Goal: Task Accomplishment & Management: Use online tool/utility

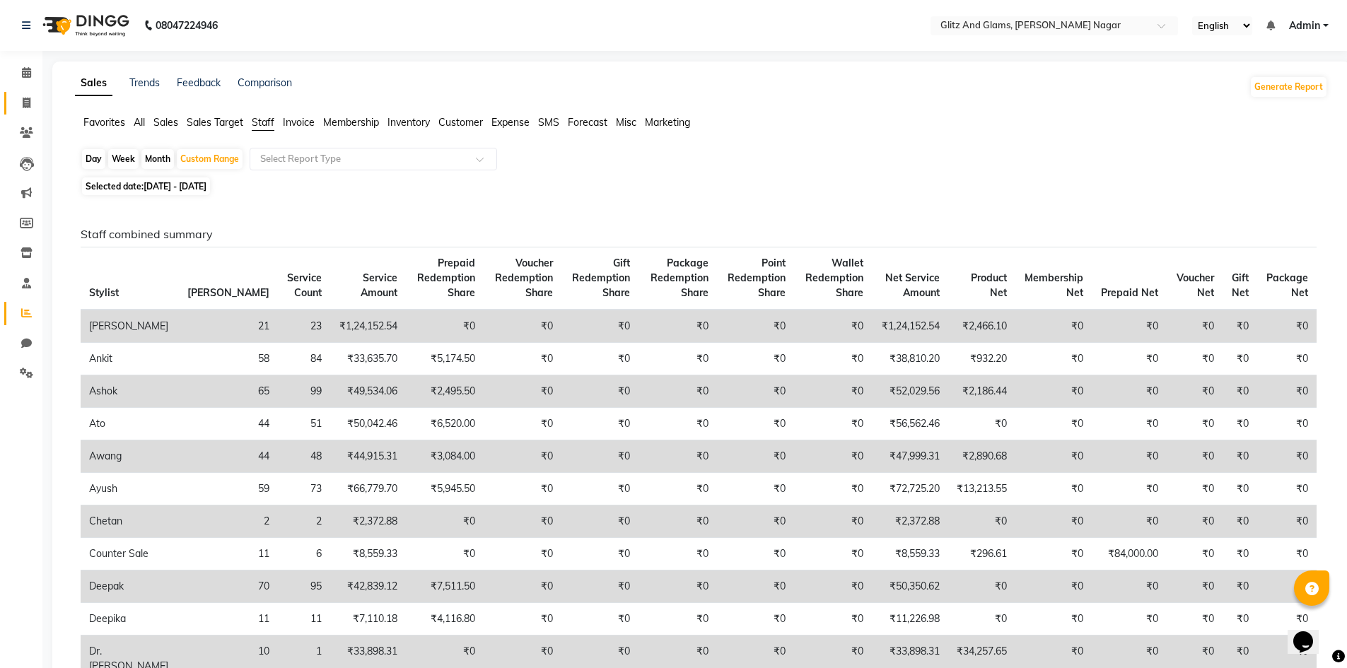
click at [28, 94] on link "Invoice" at bounding box center [21, 103] width 34 height 23
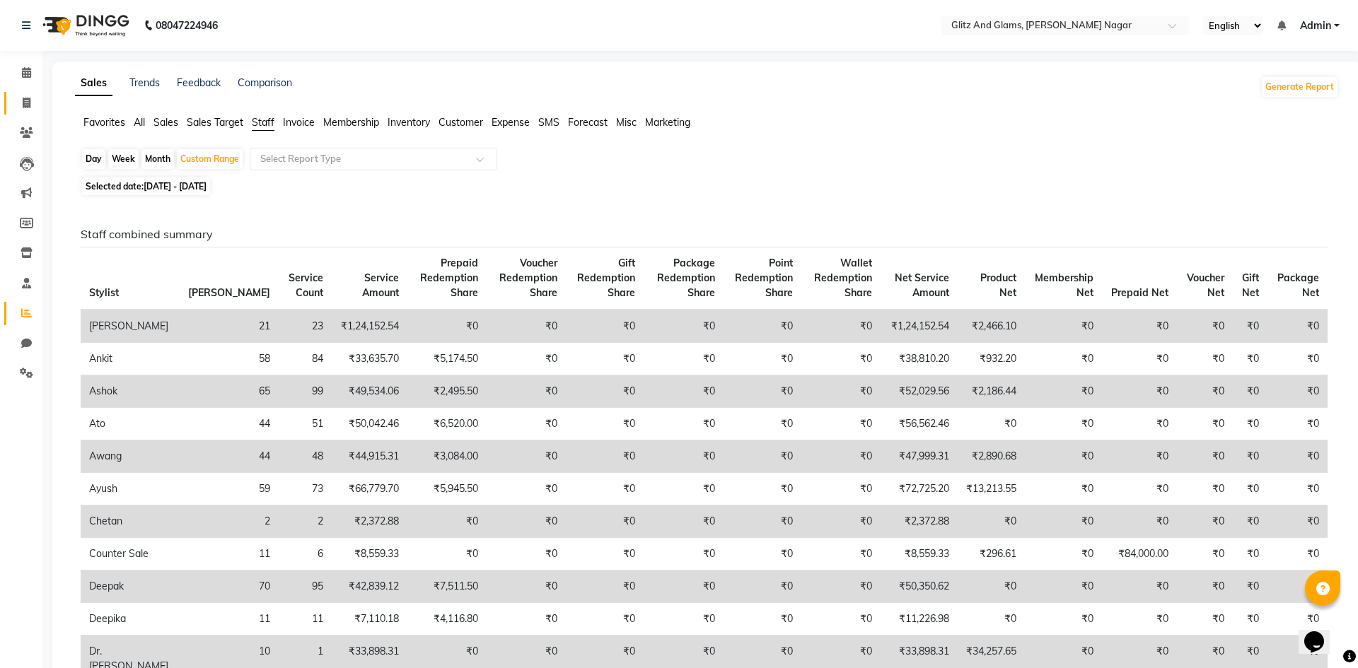
select select "service"
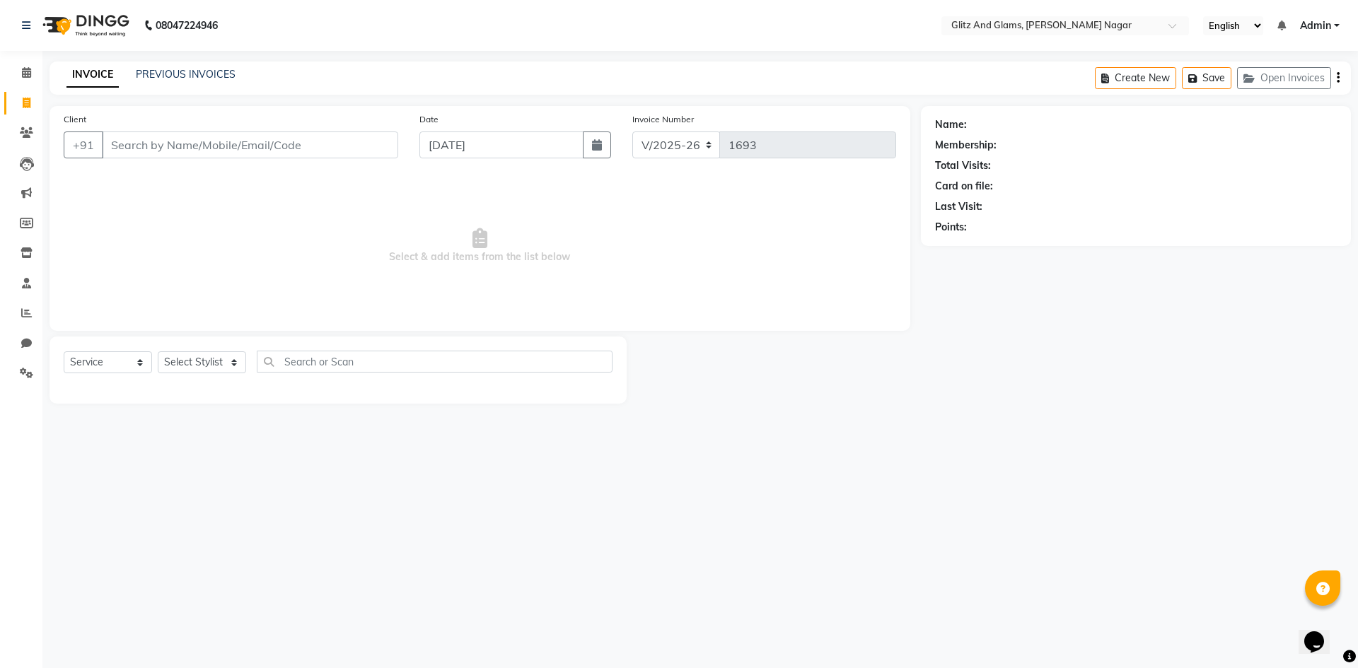
click at [159, 66] on div "INVOICE PREVIOUS INVOICES Create New Save Open Invoices" at bounding box center [700, 78] width 1301 height 33
click at [161, 72] on link "PREVIOUS INVOICES" at bounding box center [186, 74] width 100 height 13
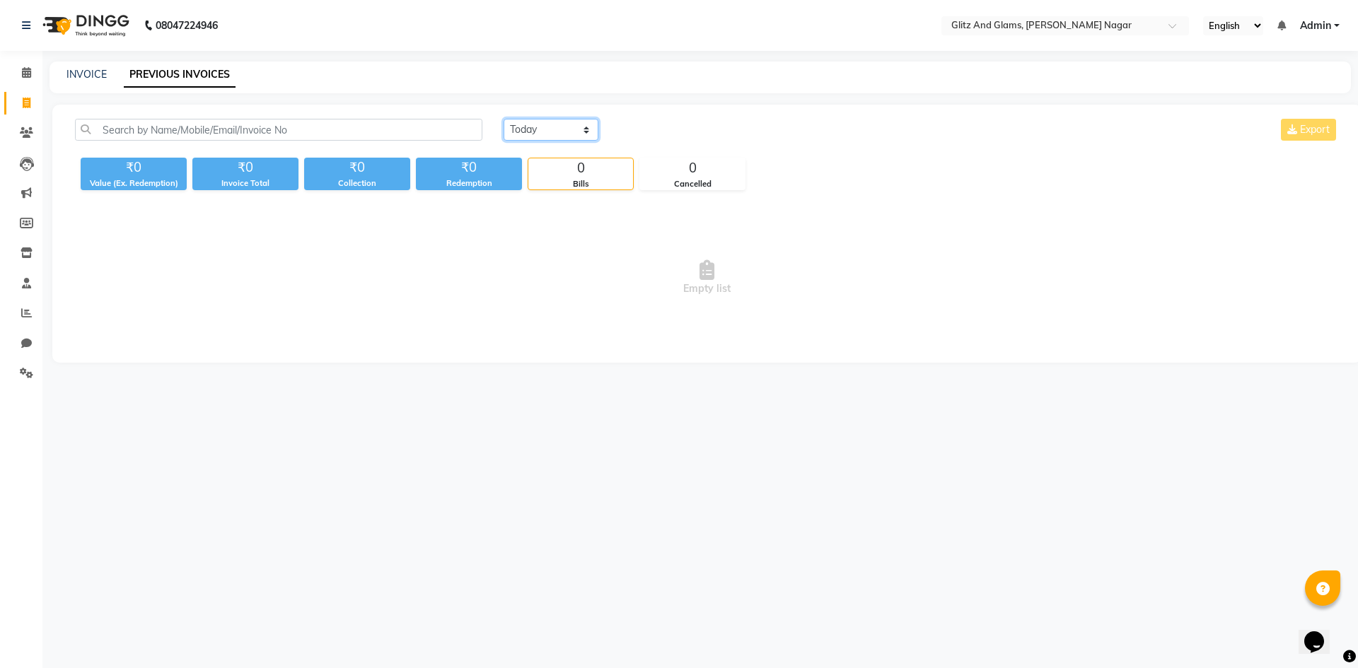
click at [560, 133] on select "[DATE] [DATE] Custom Range" at bounding box center [551, 130] width 95 height 22
click at [504, 119] on select "[DATE] [DATE] Custom Range" at bounding box center [551, 130] width 95 height 22
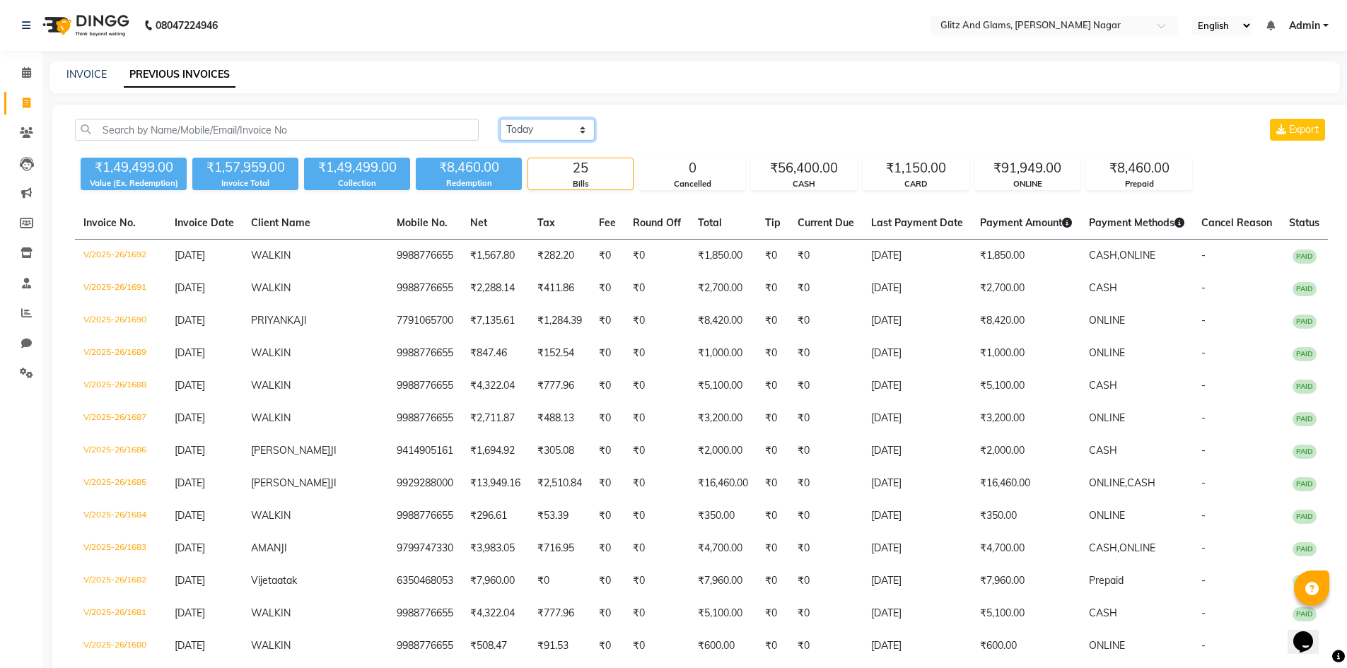
click at [516, 132] on select "[DATE] [DATE] Custom Range" at bounding box center [547, 130] width 95 height 22
select select "range"
click at [500, 119] on select "[DATE] [DATE] Custom Range" at bounding box center [547, 130] width 95 height 22
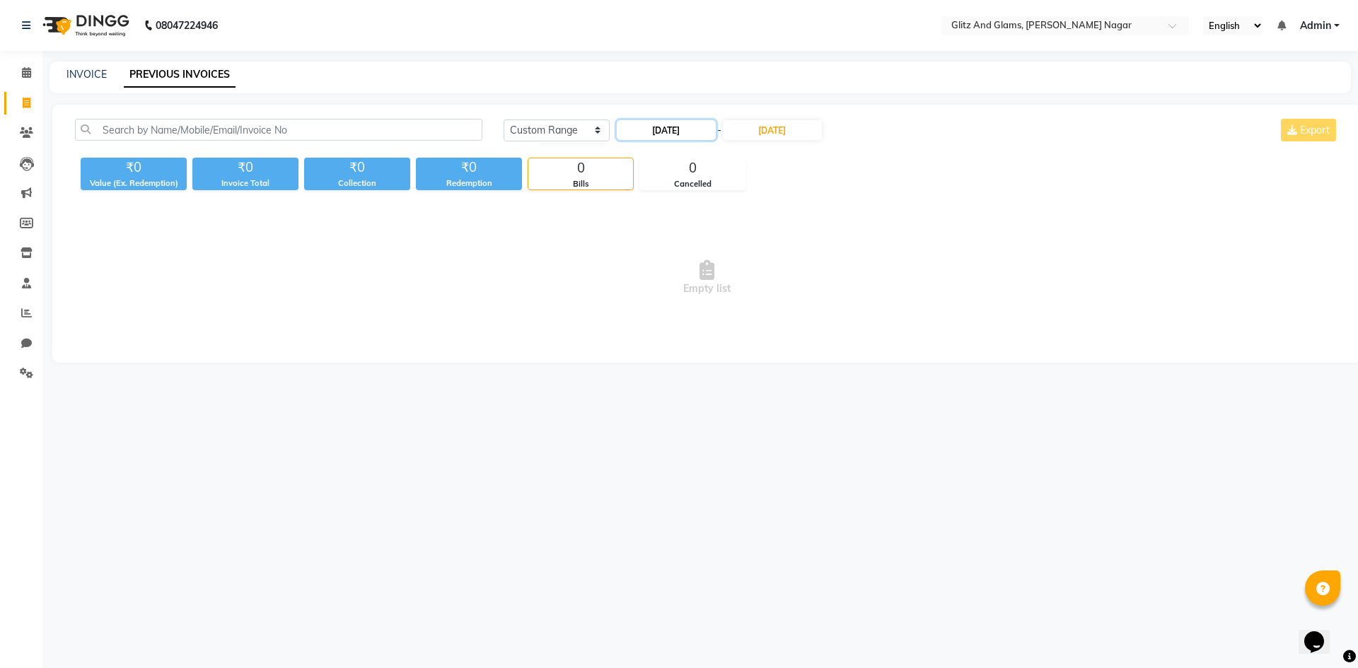
click at [691, 130] on input "[DATE]" at bounding box center [666, 130] width 99 height 20
select select "9"
select select "2025"
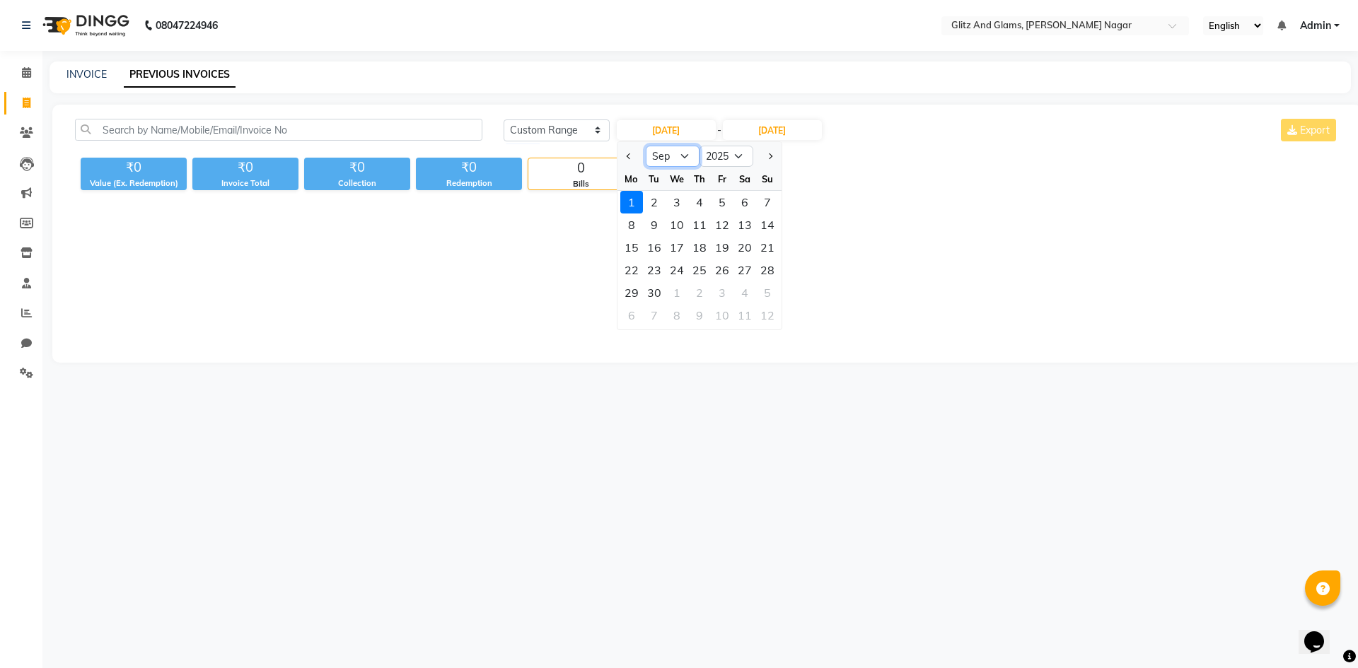
click at [672, 156] on select "Jan Feb Mar Apr May Jun [DATE] Aug Sep Oct Nov Dec" at bounding box center [673, 156] width 54 height 21
select select "8"
click at [646, 146] on select "Jan Feb Mar Apr May Jun [DATE] Aug Sep Oct Nov Dec" at bounding box center [673, 156] width 54 height 21
click at [745, 288] on div "30" at bounding box center [744, 292] width 23 height 23
type input "[DATE]"
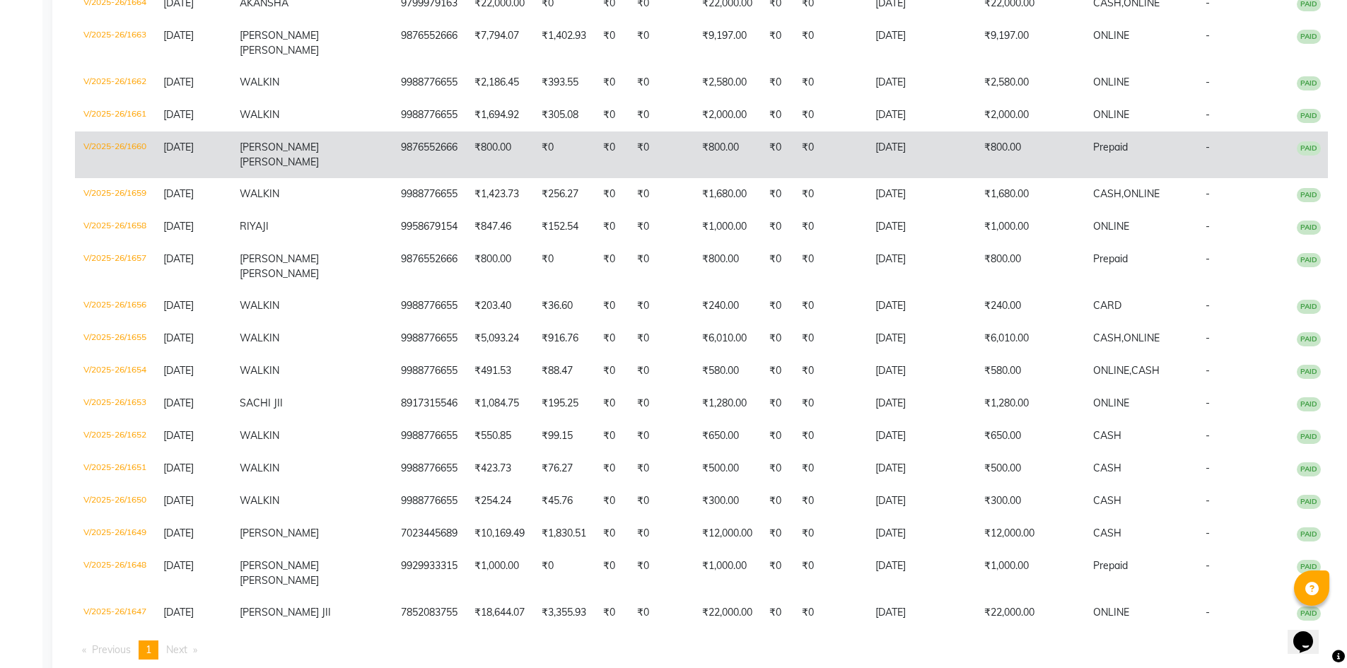
scroll to position [1258, 0]
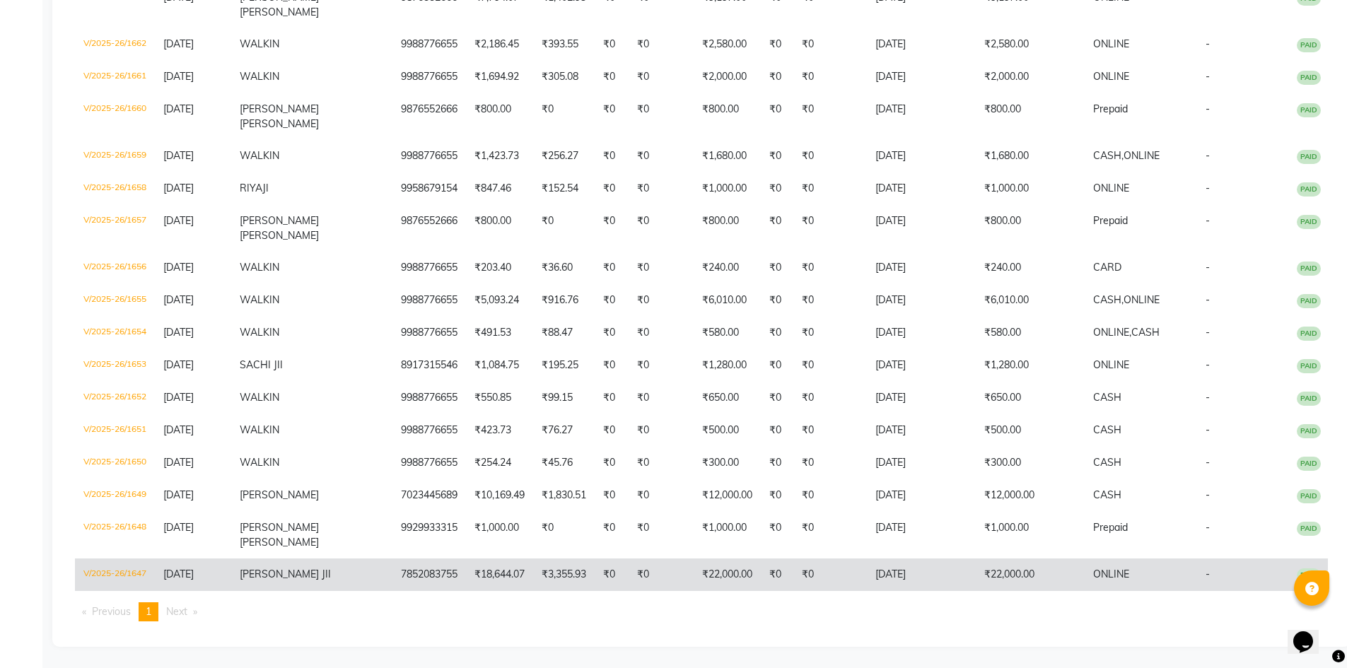
click at [999, 571] on td "₹22,000.00" at bounding box center [1030, 575] width 109 height 33
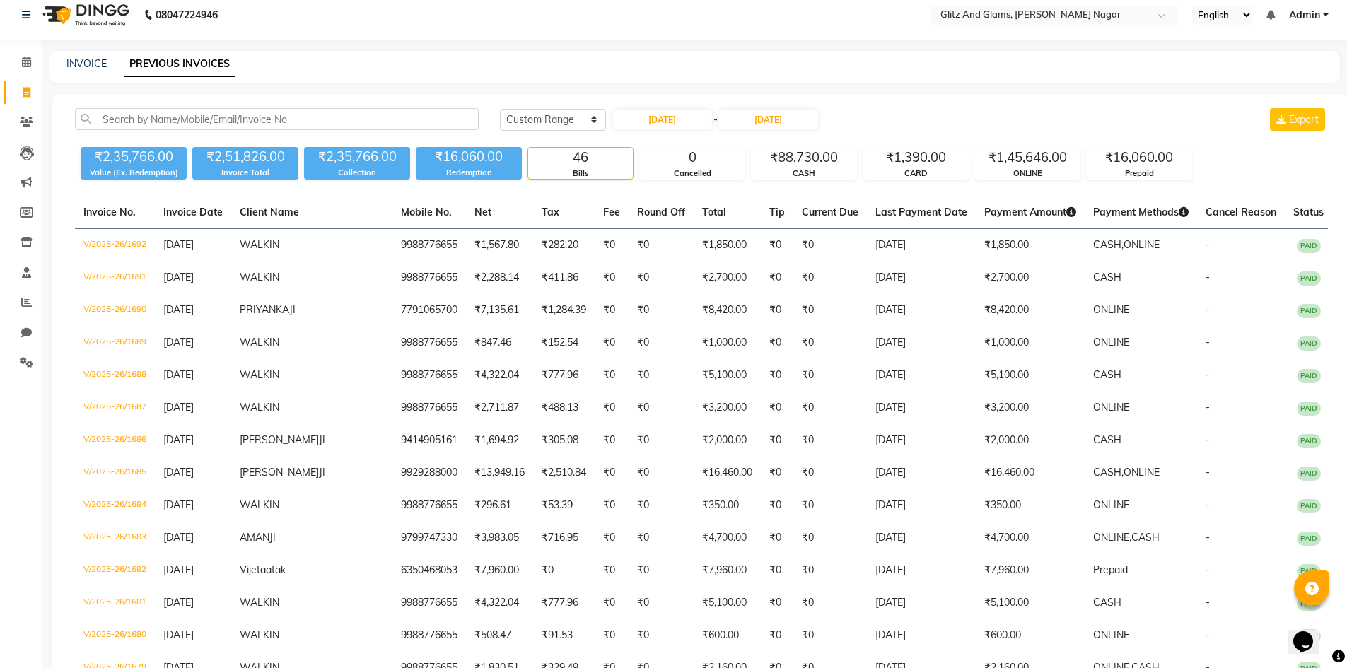
scroll to position [0, 0]
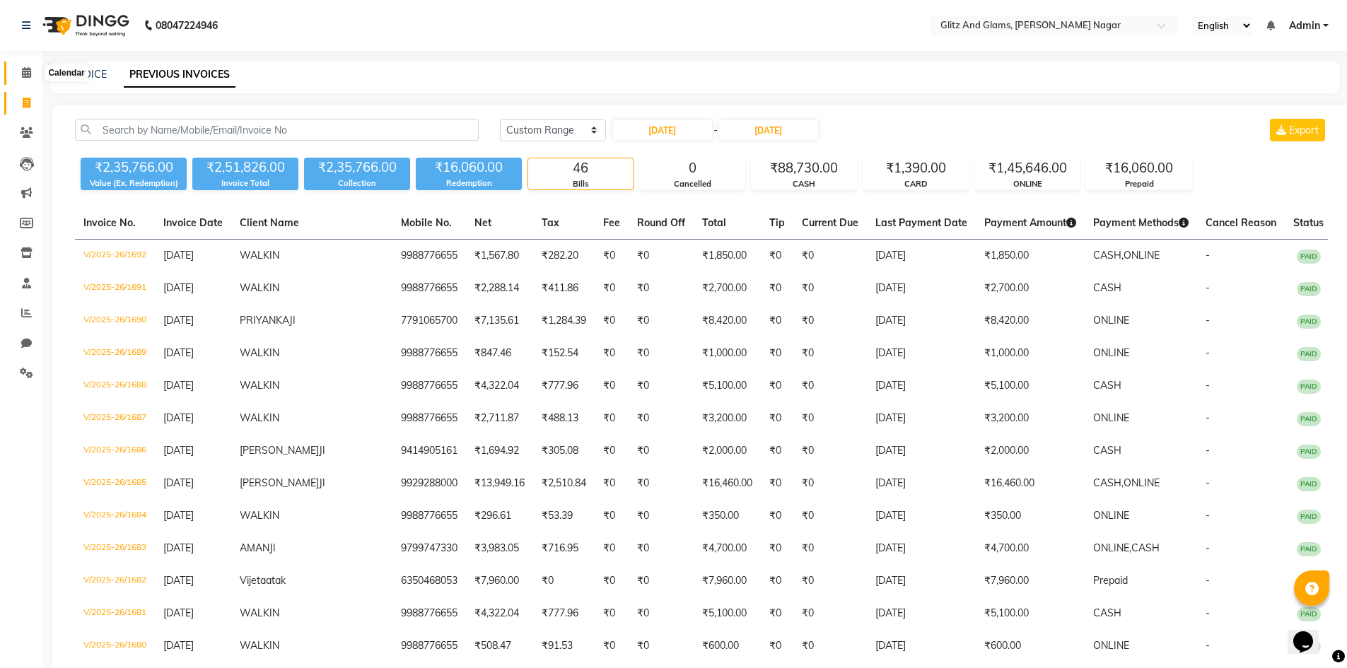
click at [30, 74] on icon at bounding box center [26, 72] width 9 height 11
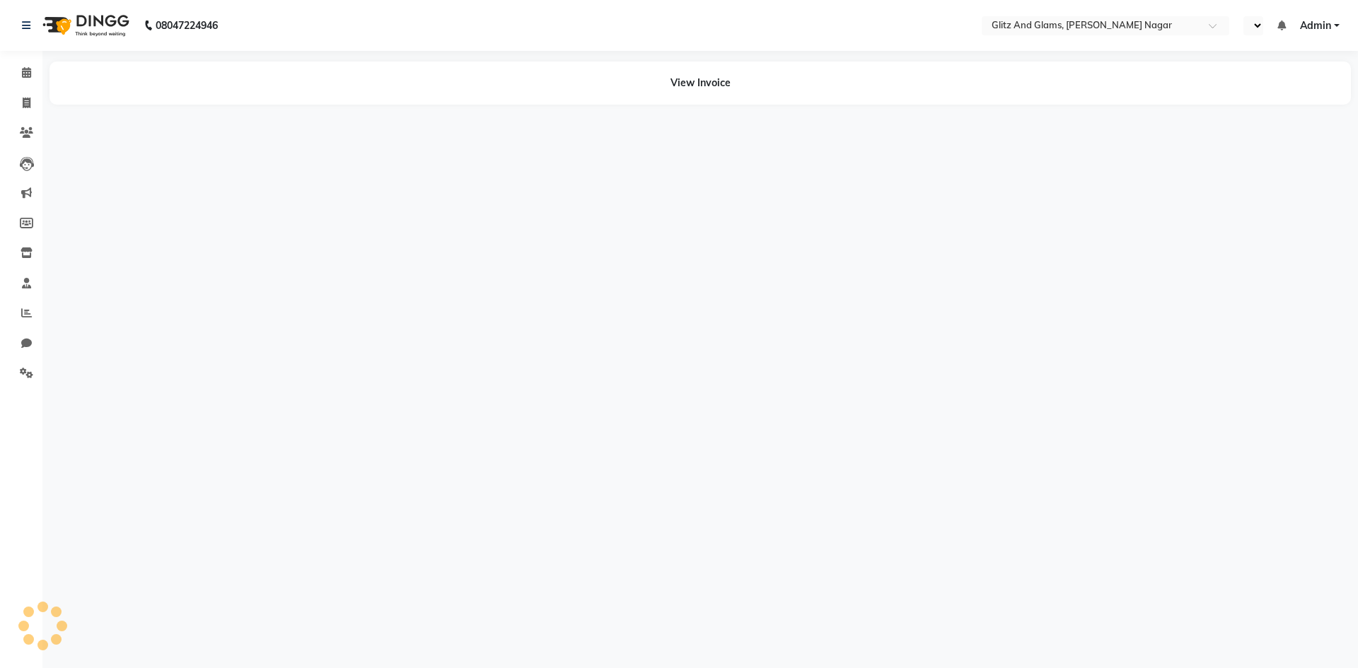
select select "en"
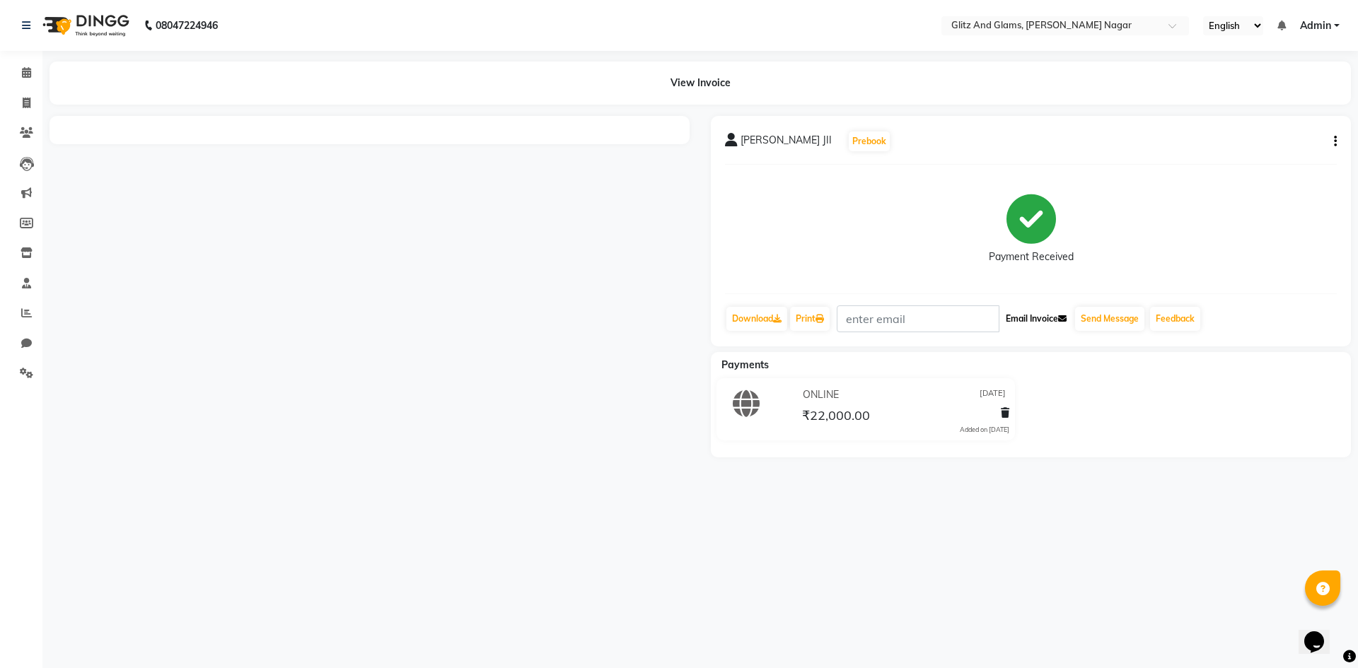
click at [1037, 326] on button "Email Invoice" at bounding box center [1036, 319] width 72 height 24
click at [939, 320] on input "text" at bounding box center [918, 319] width 163 height 27
type input "S"
type input "surbhitambi21@gmail.com"
click at [1037, 320] on button "Email Invoice" at bounding box center [1036, 319] width 72 height 24
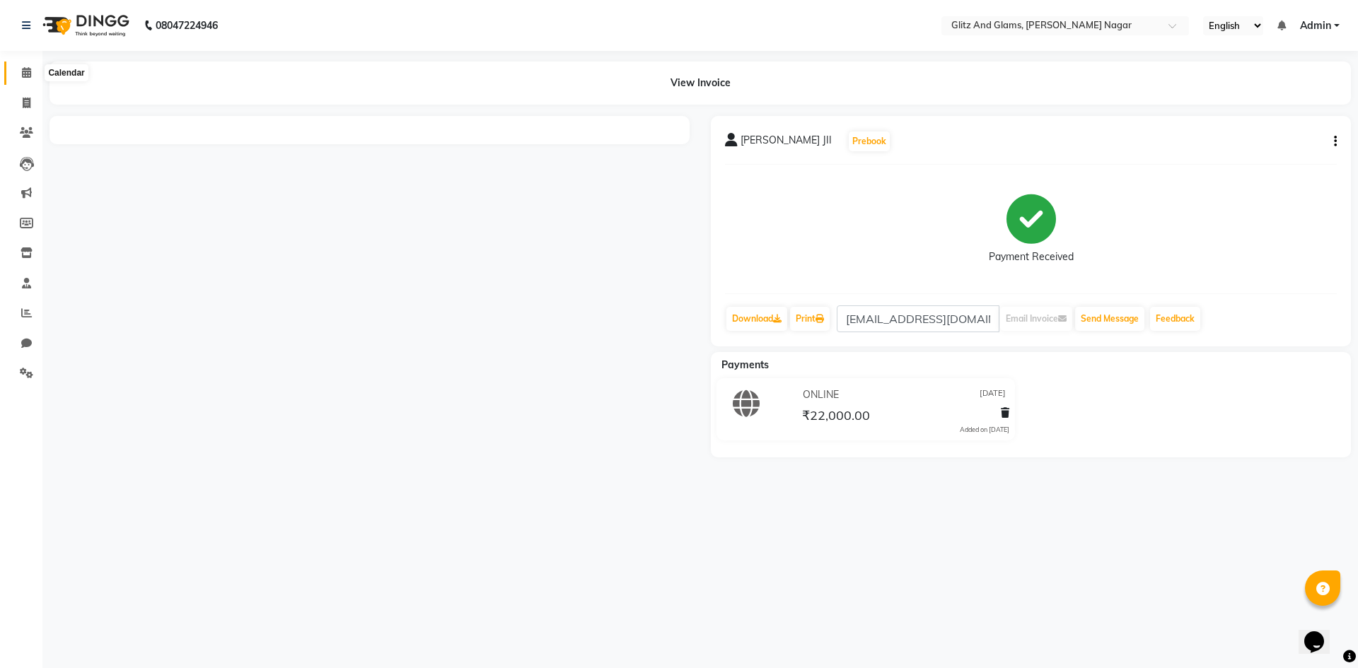
click at [28, 74] on icon at bounding box center [26, 72] width 9 height 11
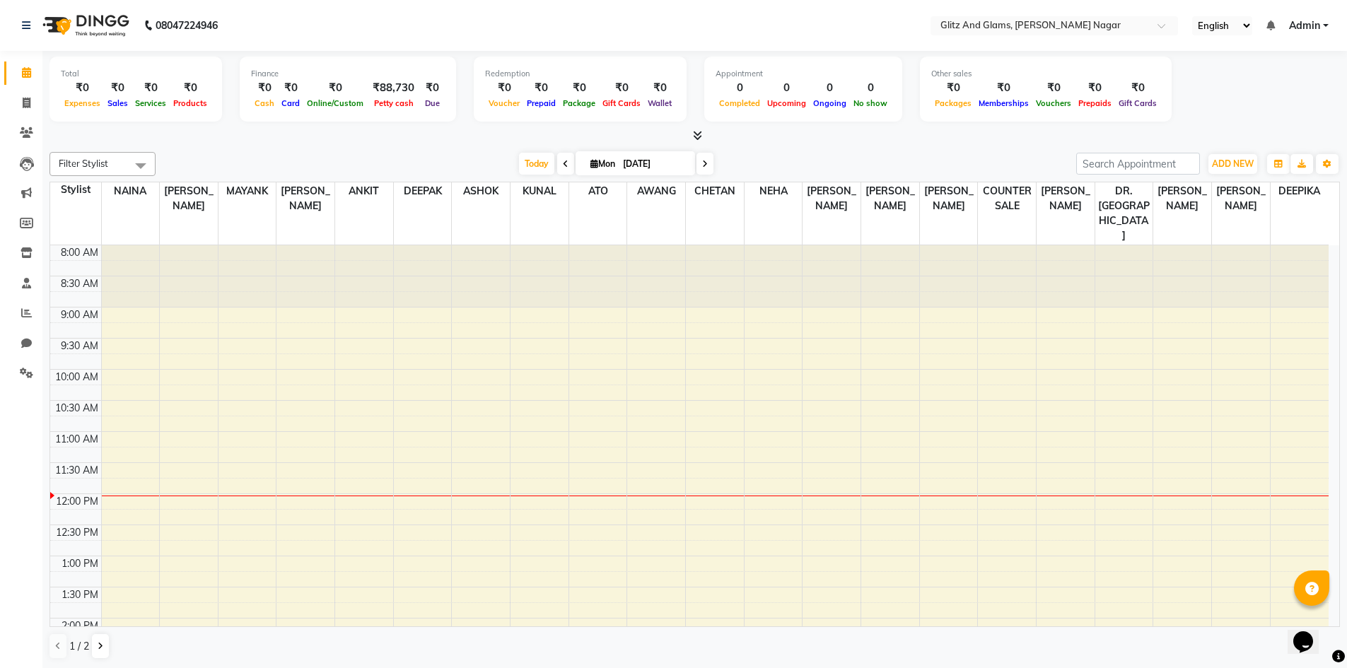
click at [703, 134] on div at bounding box center [695, 136] width 1291 height 15
click at [700, 134] on icon at bounding box center [697, 135] width 9 height 11
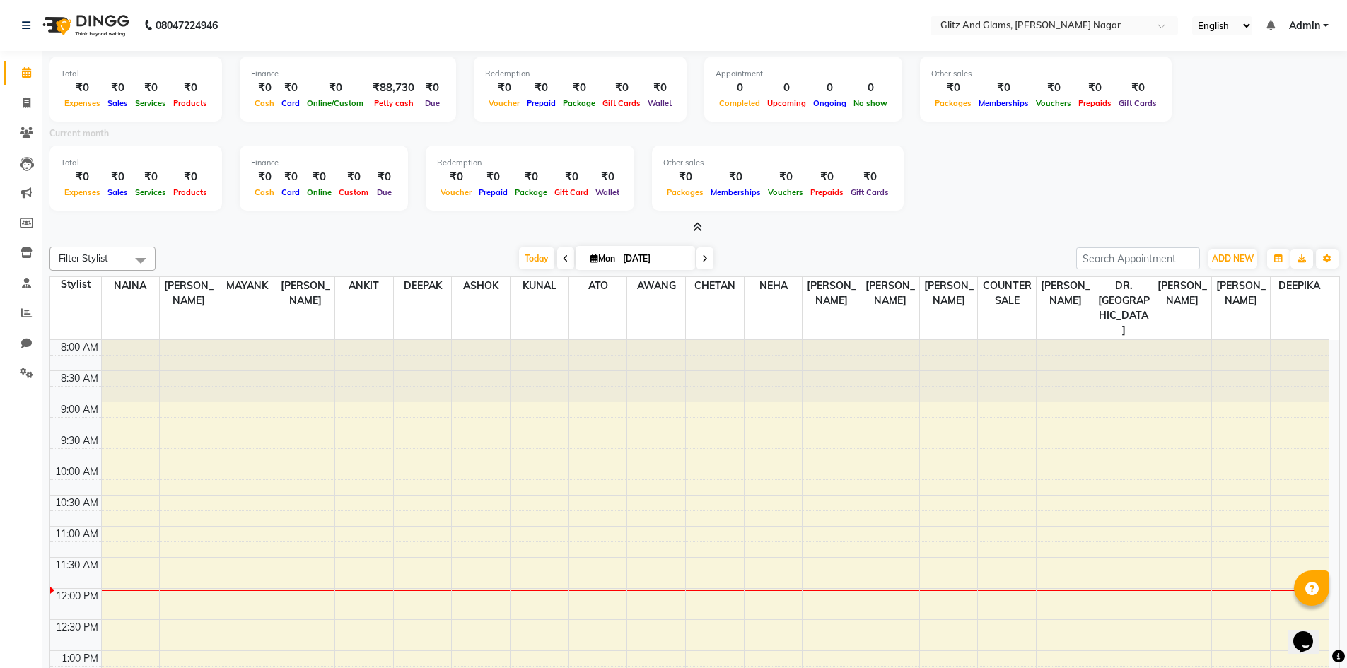
click at [563, 255] on icon at bounding box center [566, 259] width 6 height 8
type input "[DATE]"
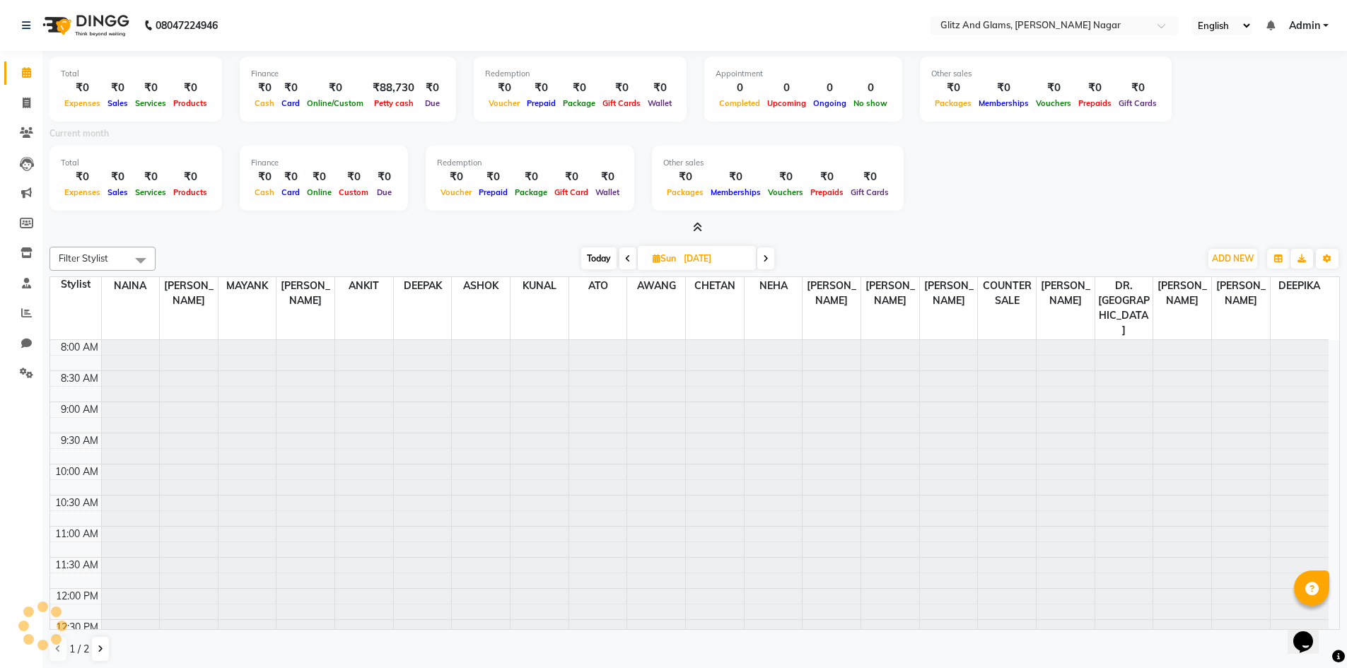
scroll to position [250, 0]
